Goal: Task Accomplishment & Management: Use online tool/utility

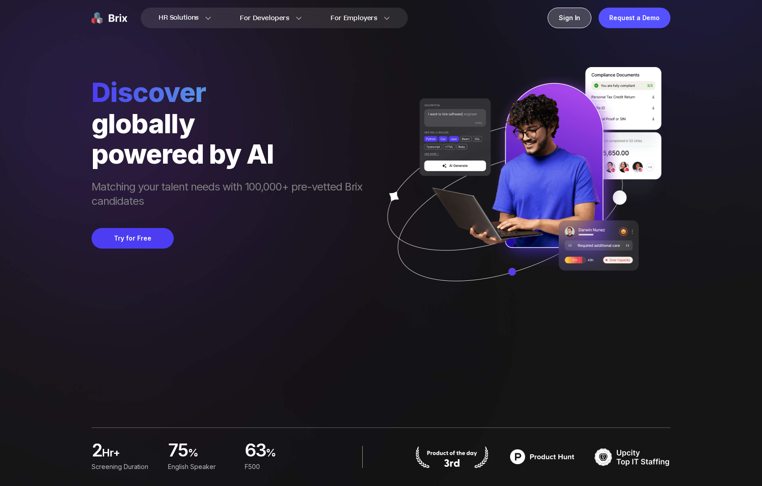
click at [564, 21] on div "Sign In" at bounding box center [570, 18] width 44 height 21
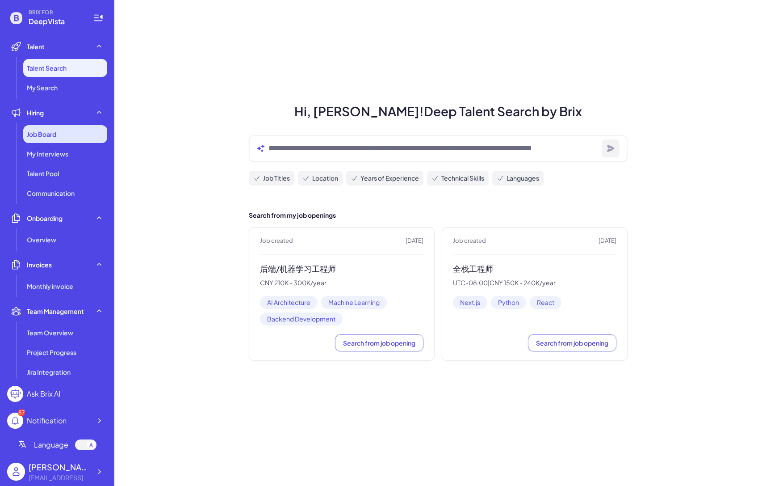
click at [69, 135] on div "Job Board" at bounding box center [65, 134] width 84 height 18
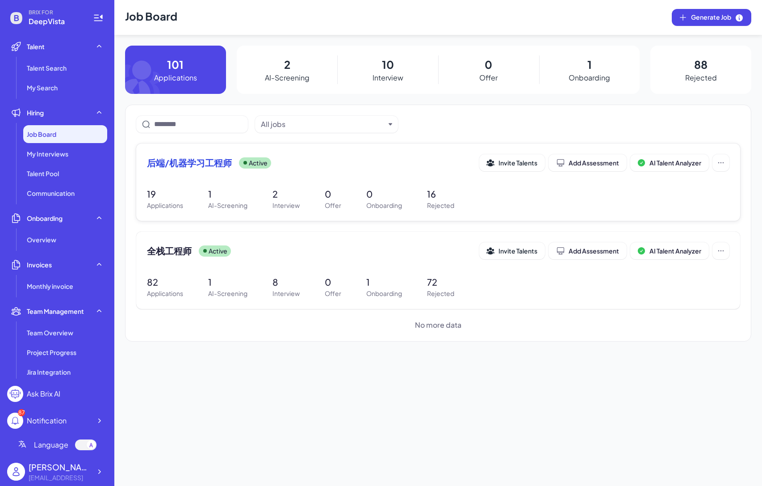
click at [178, 162] on span "后端/机器学习工程师" at bounding box center [189, 162] width 85 height 13
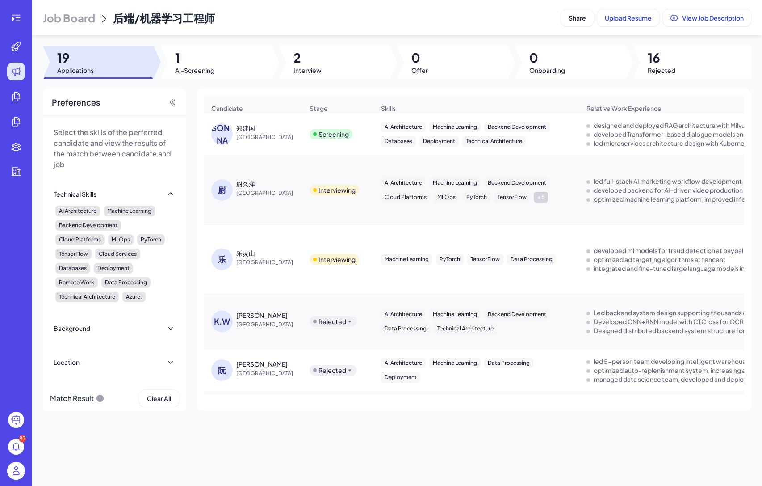
click at [250, 130] on div "郑建国" at bounding box center [245, 127] width 19 height 9
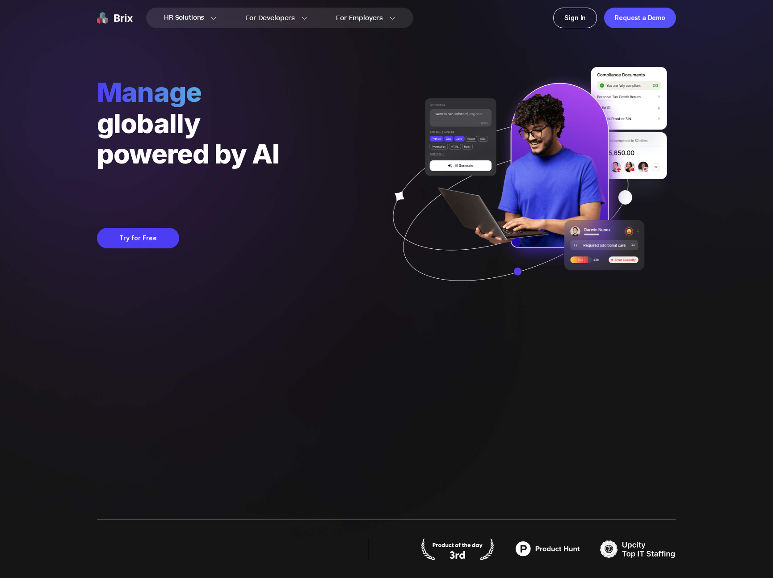
click at [575, 16] on div "Sign In" at bounding box center [575, 18] width 44 height 21
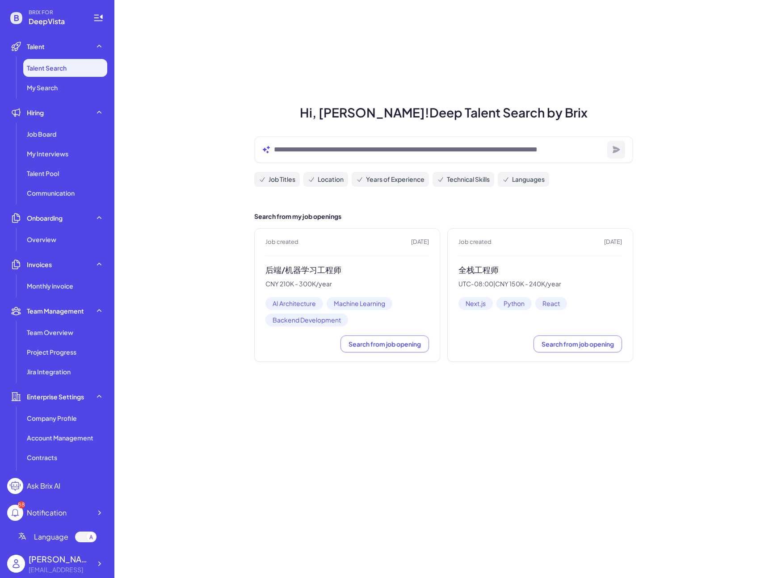
click at [307, 266] on h3 "后端/机器学习工程师" at bounding box center [347, 270] width 164 height 10
click at [60, 128] on div "Job Board" at bounding box center [65, 134] width 84 height 18
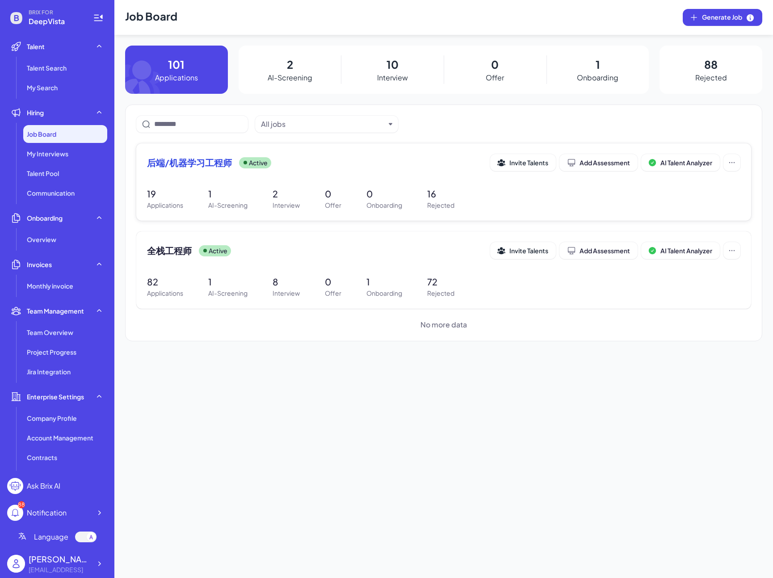
click at [201, 165] on span "后端/机器学习工程师" at bounding box center [189, 162] width 85 height 13
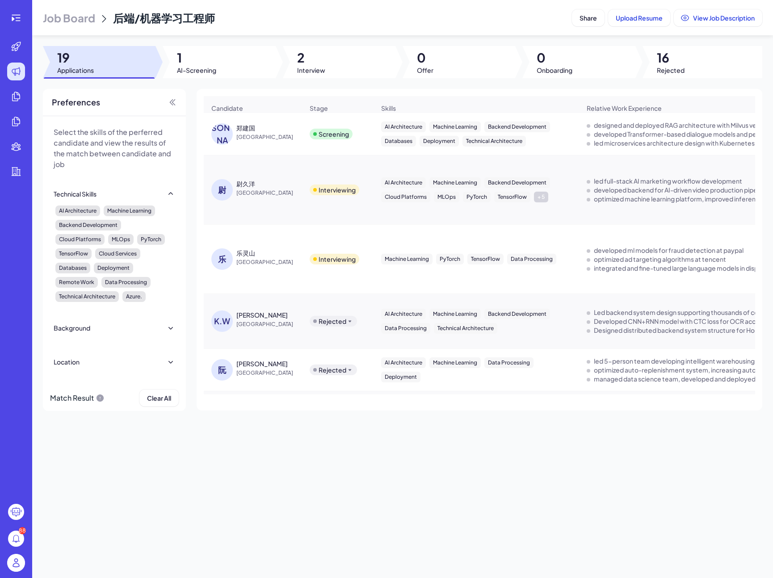
click at [250, 131] on div "郑建国" at bounding box center [245, 127] width 19 height 9
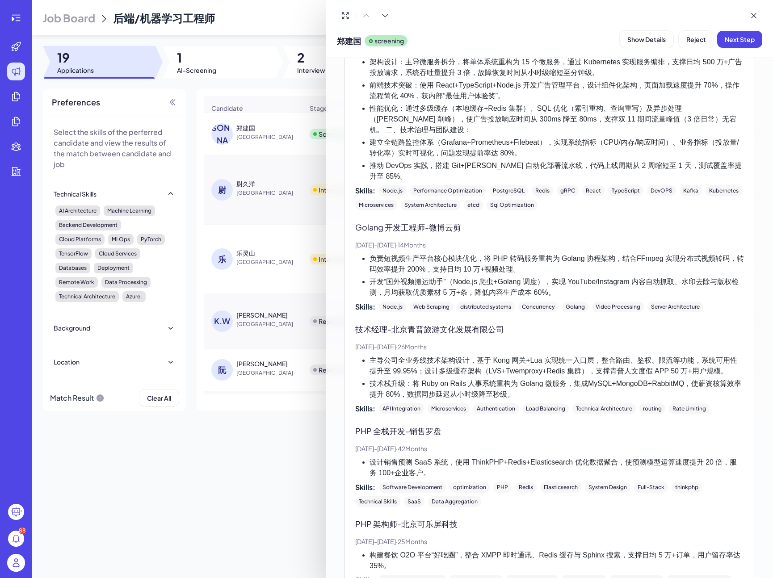
scroll to position [717, 0]
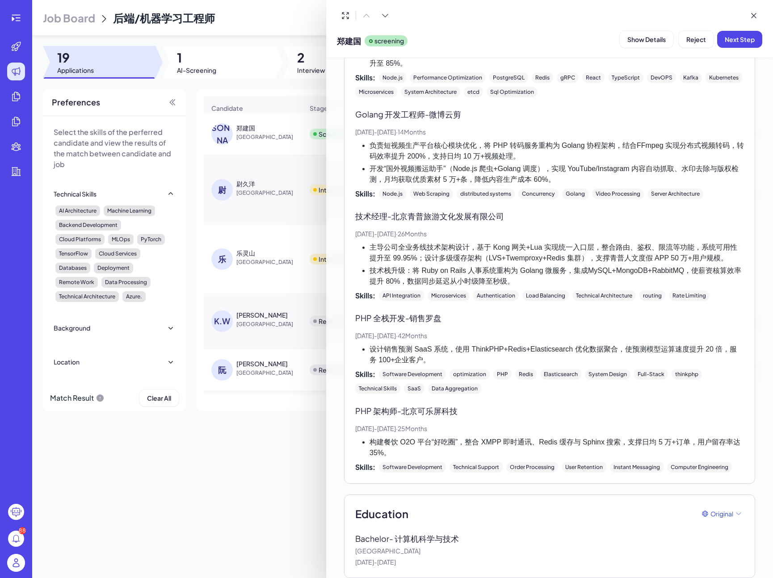
click at [276, 152] on div at bounding box center [386, 289] width 773 height 578
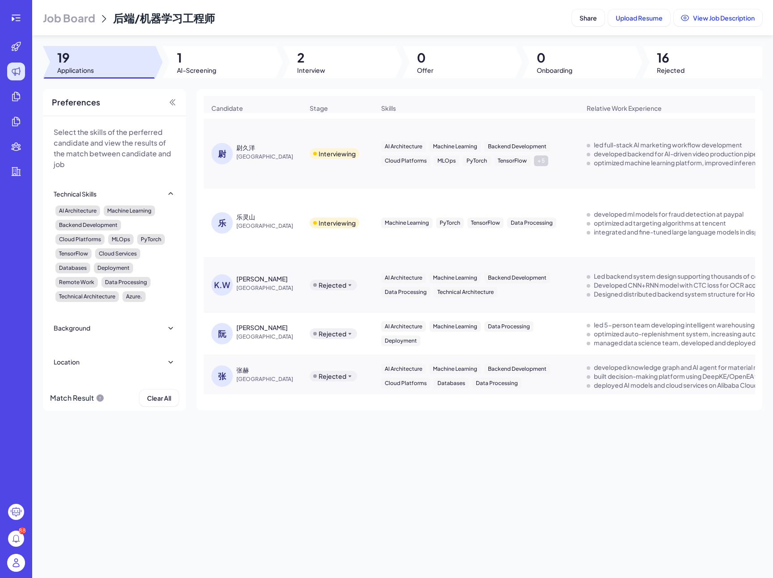
scroll to position [0, 0]
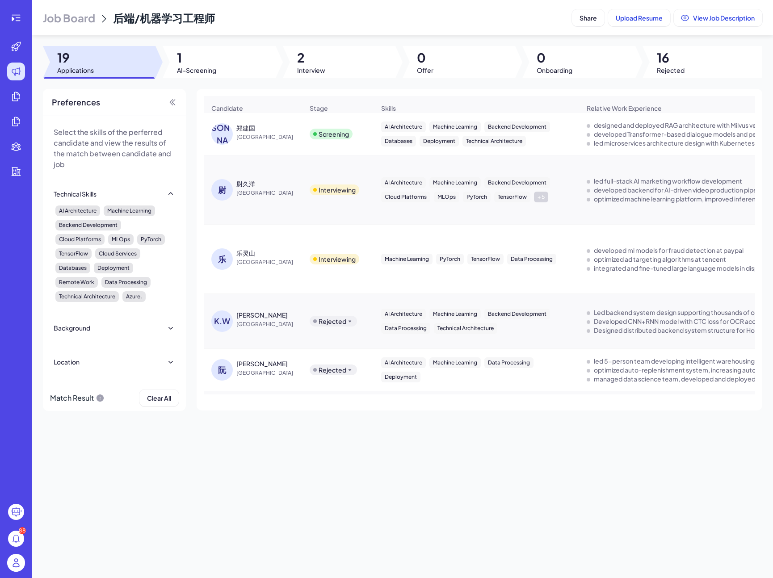
click at [81, 21] on span "Job Board" at bounding box center [69, 18] width 52 height 14
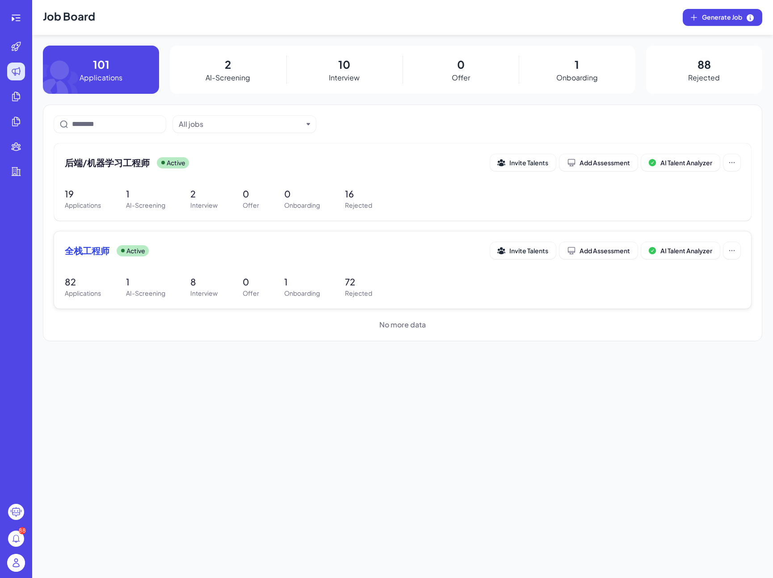
click at [100, 247] on span "全栈工程师" at bounding box center [87, 250] width 45 height 13
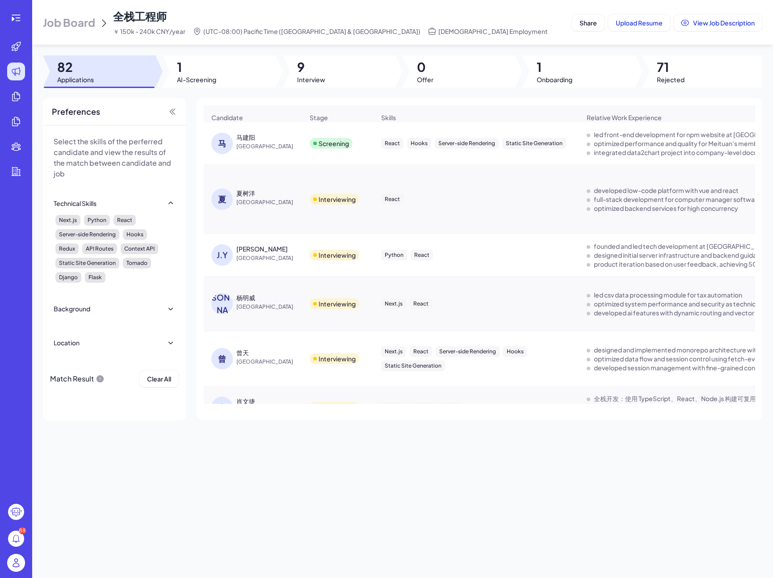
click at [249, 188] on div "夏 夏树洋 China" at bounding box center [252, 199] width 97 height 36
click at [248, 194] on div "夏树洋" at bounding box center [245, 193] width 19 height 9
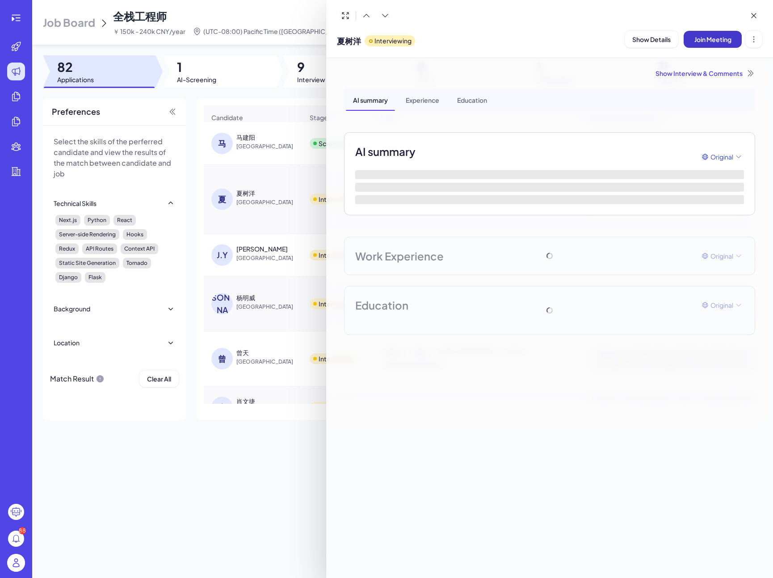
click at [708, 39] on span "Join Meeting" at bounding box center [713, 39] width 37 height 8
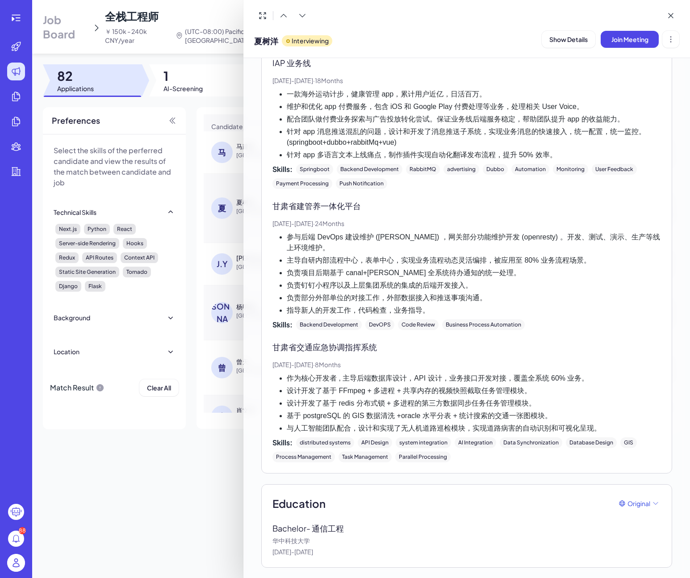
scroll to position [1053, 0]
click at [268, 38] on span "夏树洋" at bounding box center [266, 41] width 24 height 12
copy span "夏树洋"
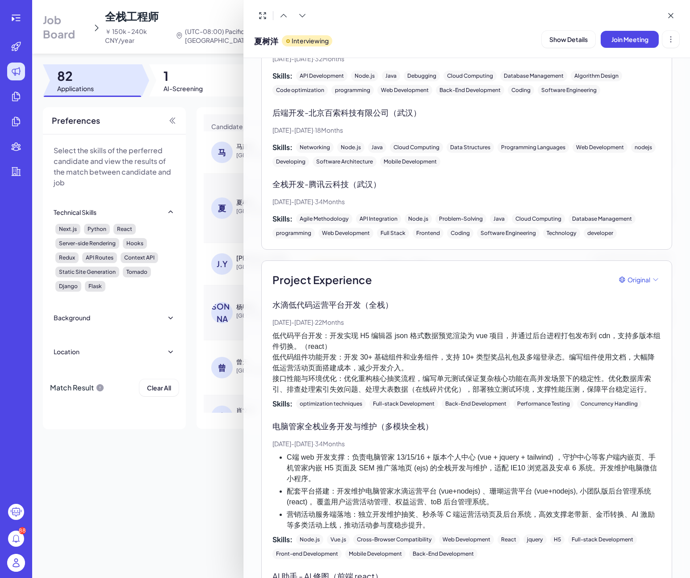
click at [431, 206] on p "Sep, 2022 - Jul, 2025 · 34 Months" at bounding box center [467, 201] width 389 height 9
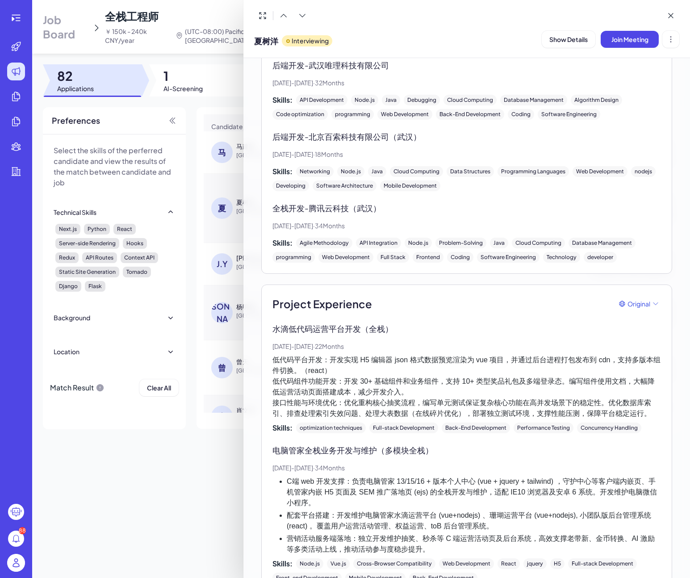
click at [420, 182] on div "Mobile Development" at bounding box center [410, 186] width 60 height 11
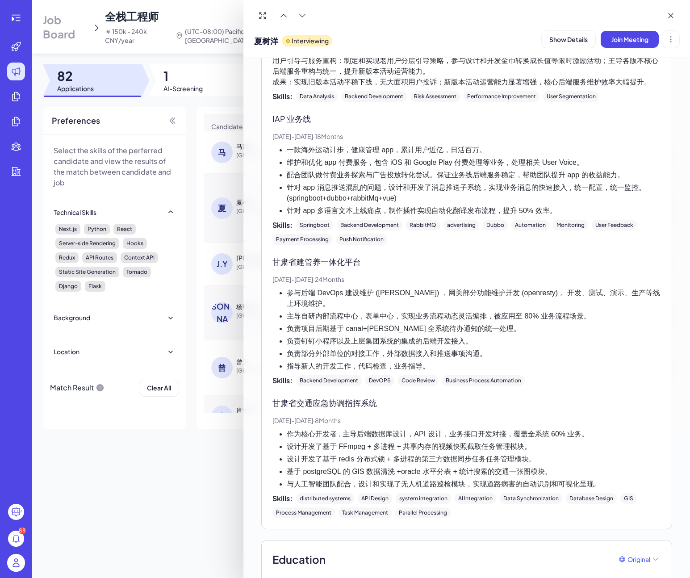
scroll to position [1053, 0]
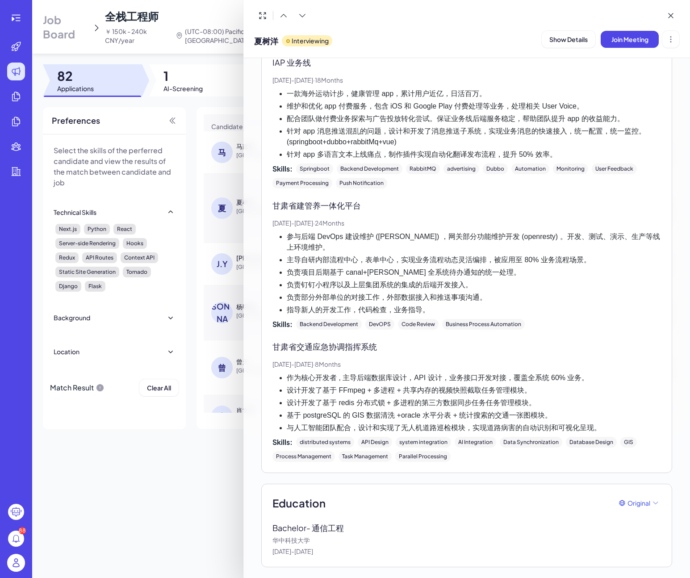
drag, startPoint x: 274, startPoint y: 333, endPoint x: 427, endPoint y: 558, distance: 272.0
copy div "Work Experience Original 后端开发 - 武汉唯理科技有限公司 May, 2018 - Feb, 2021 · 32 Months Sk…"
click at [412, 165] on div "RabbitMQ" at bounding box center [423, 169] width 34 height 11
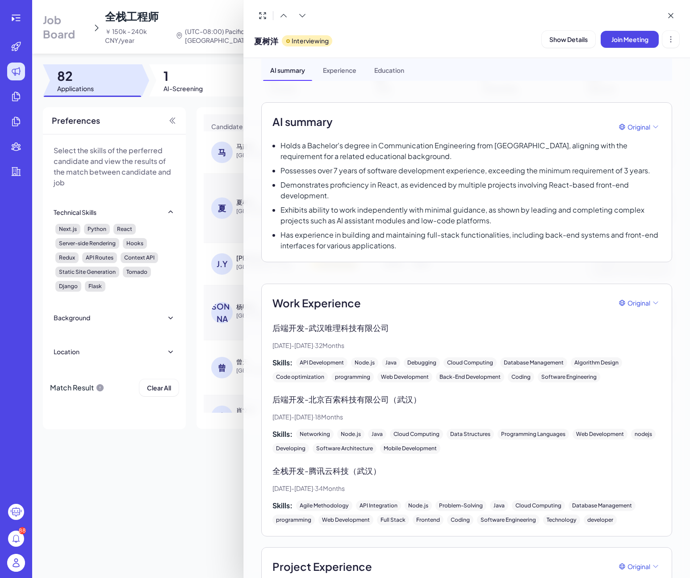
scroll to position [0, 0]
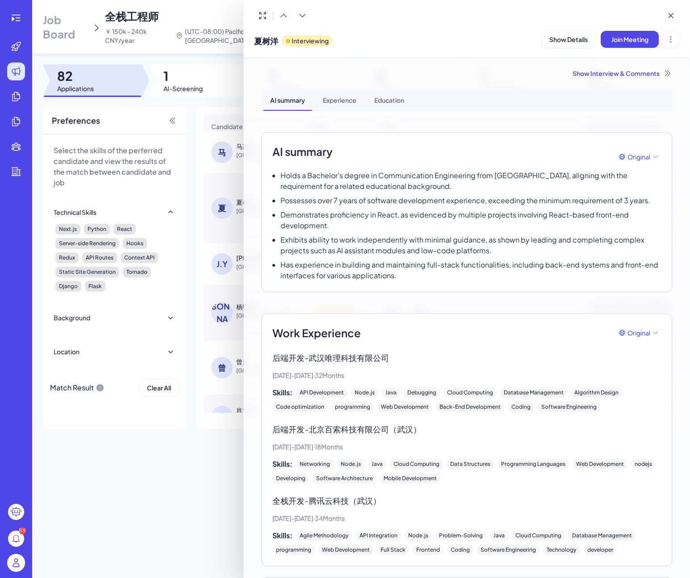
click at [347, 210] on p "Demonstrates proficiency in React, as evidenced by multiple projects involving …" at bounding box center [471, 220] width 381 height 21
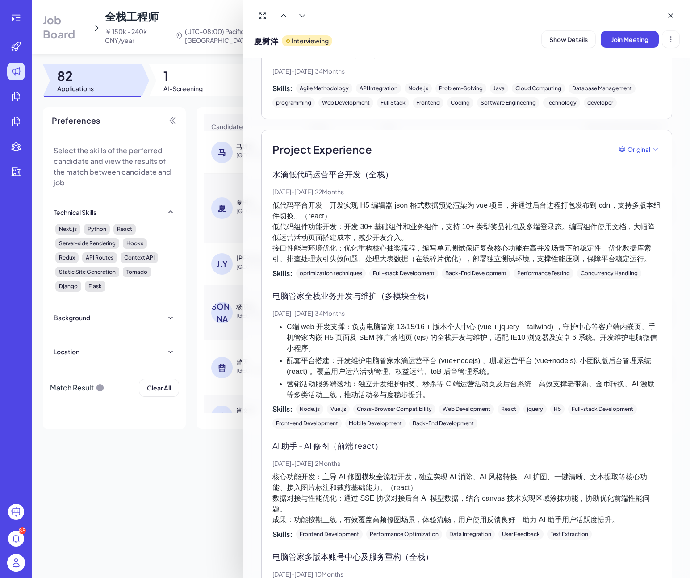
scroll to position [317, 0]
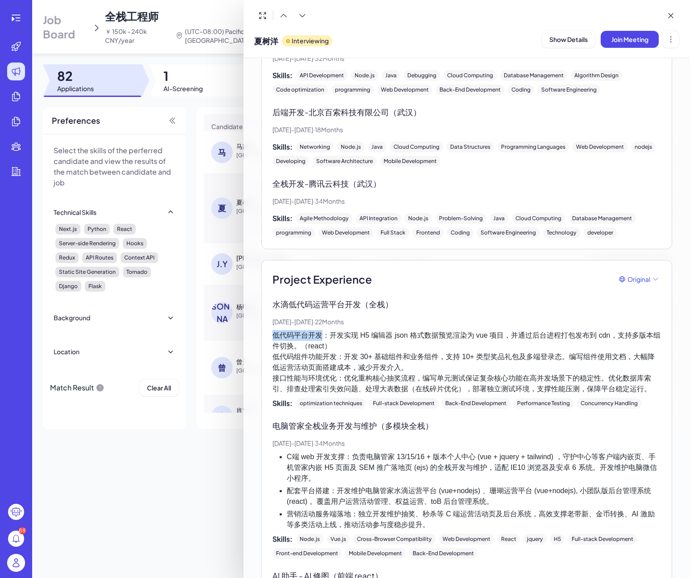
drag, startPoint x: 322, startPoint y: 336, endPoint x: 253, endPoint y: 338, distance: 68.4
click at [253, 338] on div "Show Interview & Comments AI summary Experience Education AI summary Original H…" at bounding box center [467, 527] width 433 height 1573
copy p "低代码平台开发"
click at [377, 302] on p "水滴低代码运营平台开发（全栈）" at bounding box center [467, 304] width 389 height 12
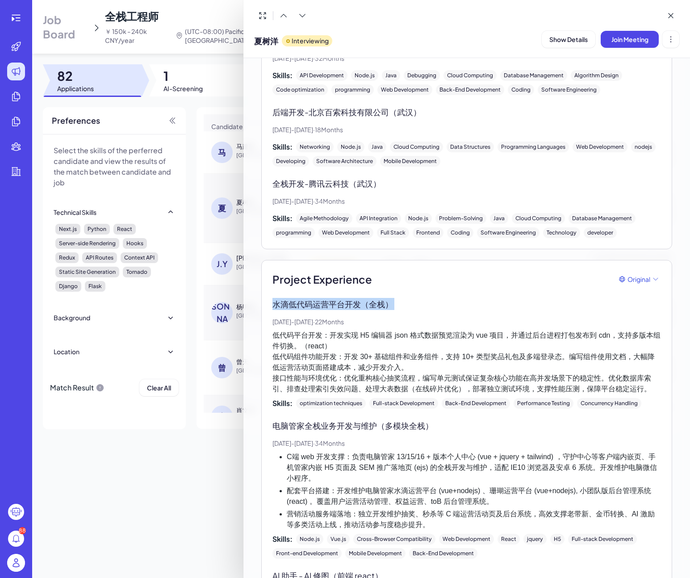
click at [377, 302] on p "水滴低代码运营平台开发（全栈）" at bounding box center [467, 304] width 389 height 12
copy p "水滴低代码运营平台开发（全栈）"
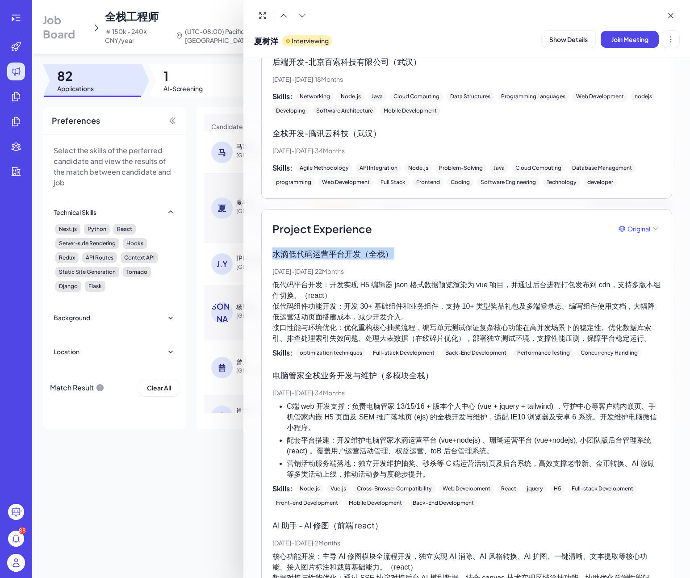
scroll to position [366, 0]
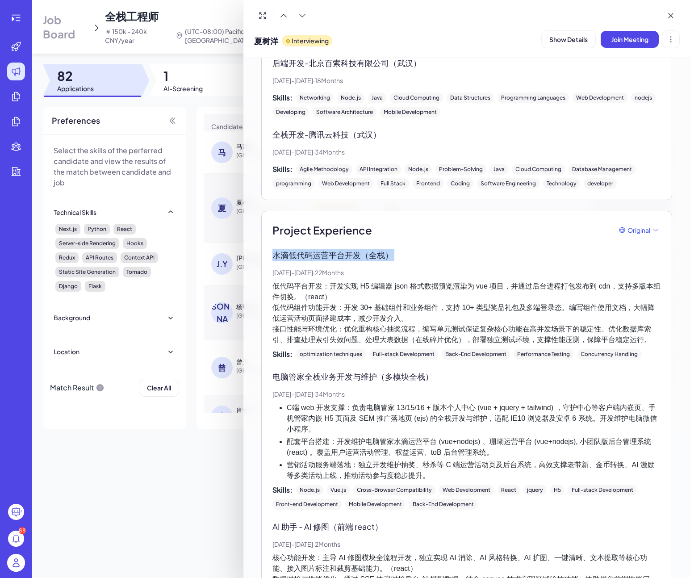
click at [363, 256] on p "水滴低代码运营平台开发（全栈）" at bounding box center [467, 255] width 389 height 12
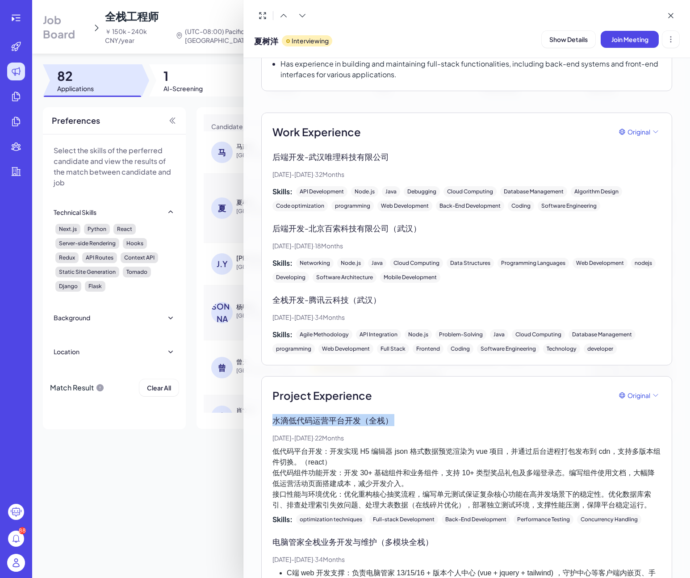
scroll to position [169, 0]
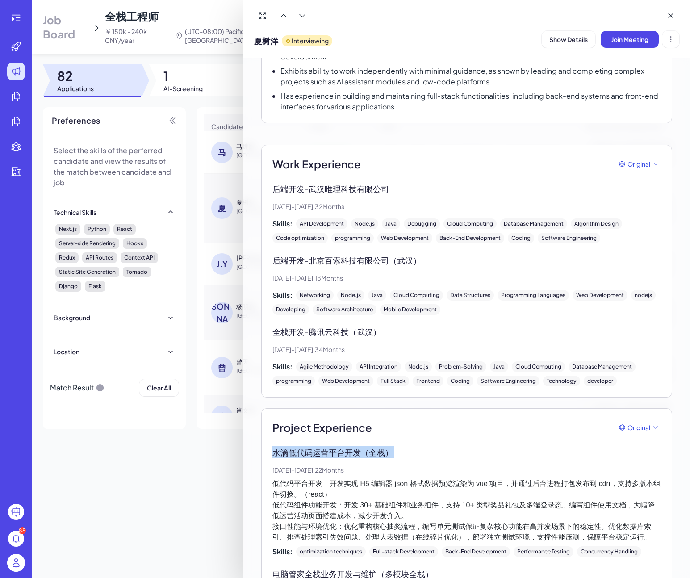
click at [366, 494] on p "低代码平台开发：开发实现 H5 编辑器 json 格式数据预览渲染为 vue 项目，并通过后台进程打包发布到 cdn，支持多版本组件切换。（react） 低代…" at bounding box center [467, 511] width 389 height 64
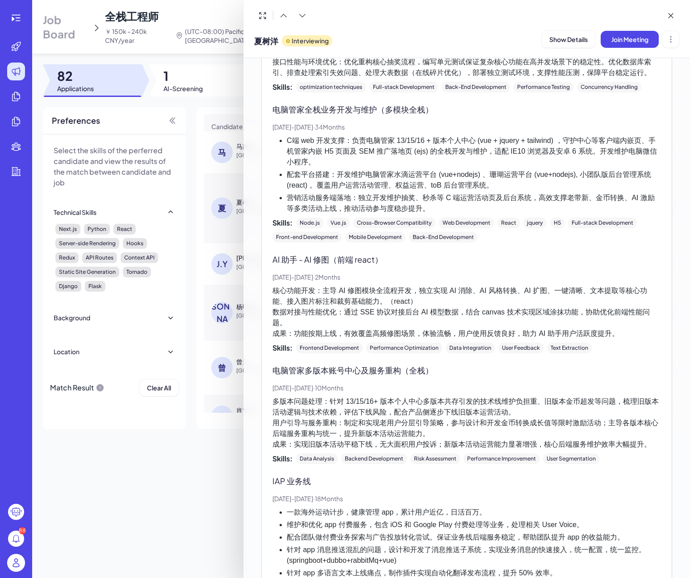
scroll to position [636, 0]
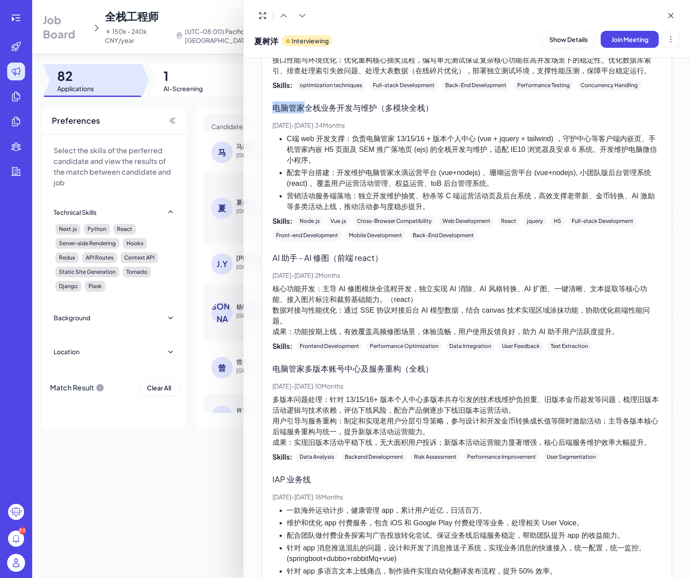
drag, startPoint x: 273, startPoint y: 110, endPoint x: 304, endPoint y: 109, distance: 31.8
click at [305, 109] on p "电脑管家全栈业务开发与维护（多模块全栈）" at bounding box center [467, 107] width 389 height 12
copy p "电脑管家"
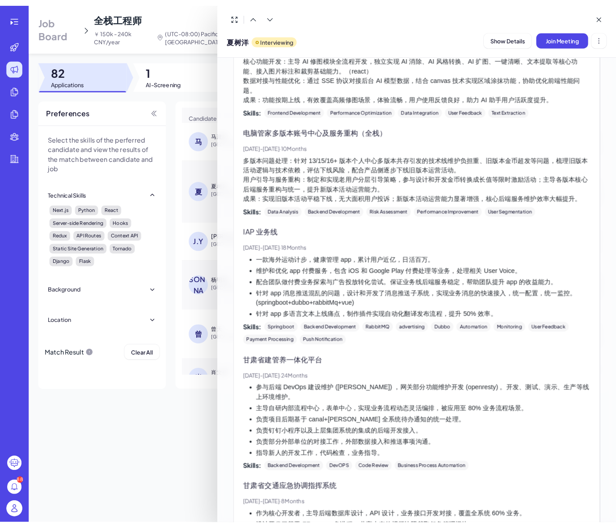
scroll to position [863, 0]
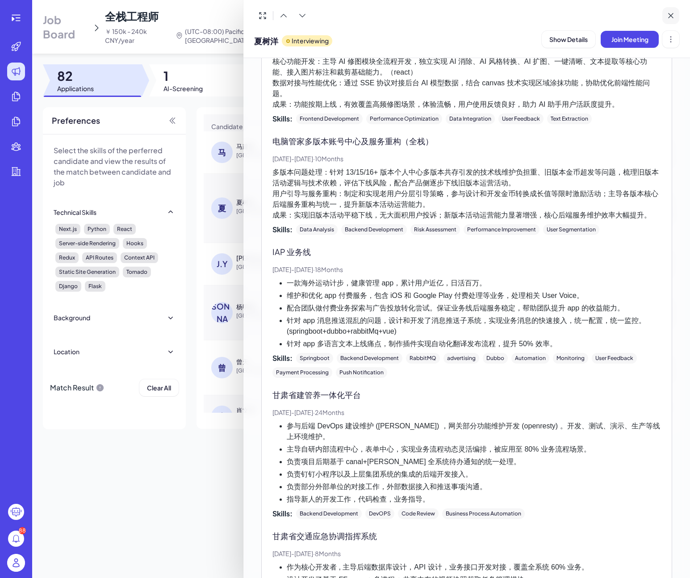
click at [669, 13] on icon at bounding box center [671, 15] width 9 height 9
